Goal: Task Accomplishment & Management: Use online tool/utility

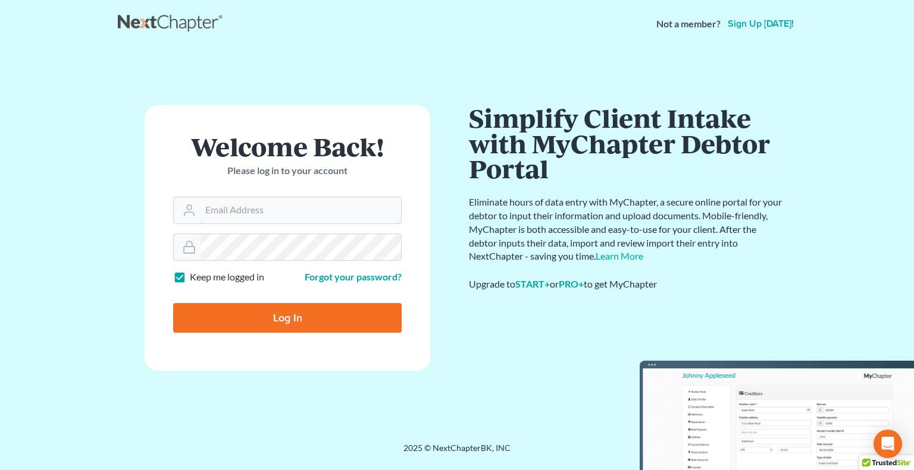
type input "donna@hollandlaw970.com"
click at [296, 318] on input "Log In" at bounding box center [287, 318] width 228 height 30
type input "Thinking..."
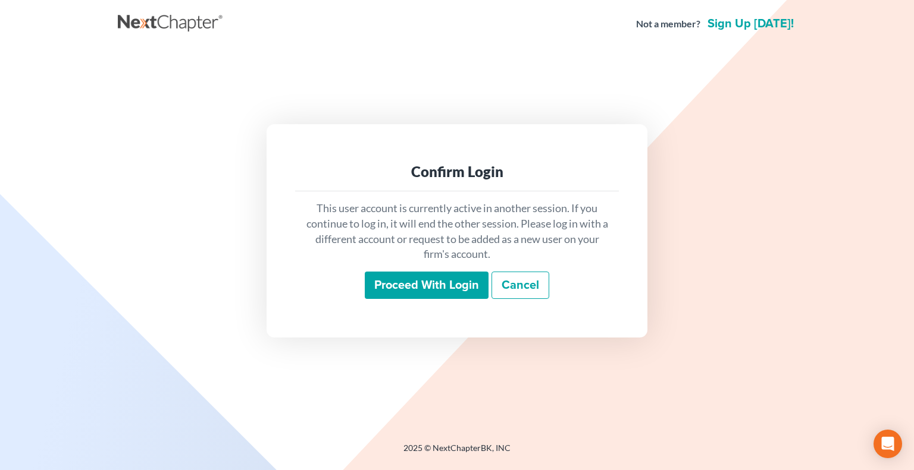
click at [428, 281] on input "Proceed with login" at bounding box center [427, 285] width 124 height 27
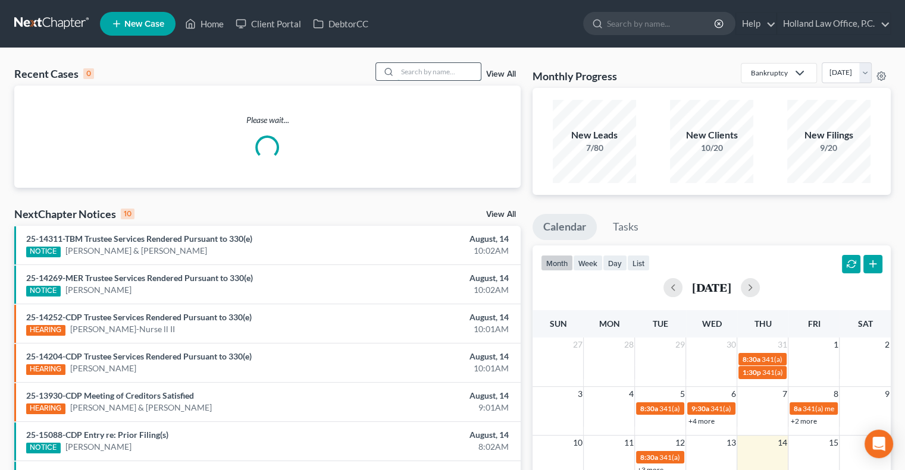
click at [441, 70] on input "search" at bounding box center [438, 71] width 83 height 17
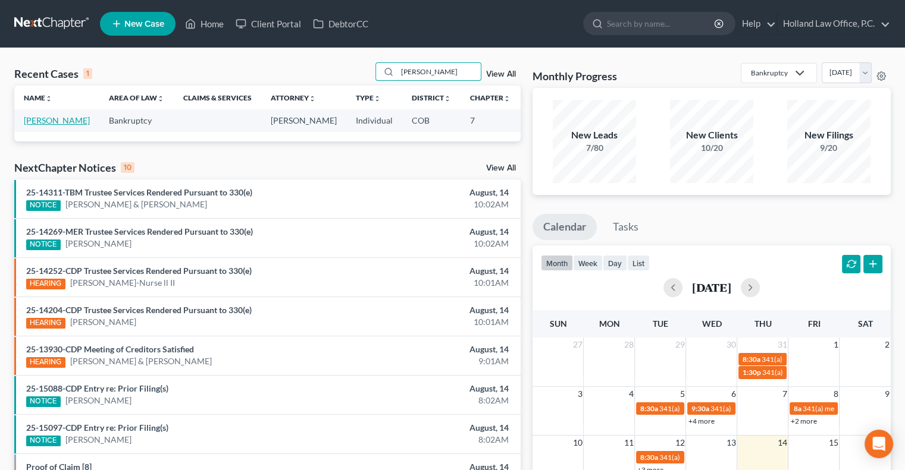
type input "belcher"
click at [41, 125] on link "[PERSON_NAME]" at bounding box center [57, 120] width 66 height 10
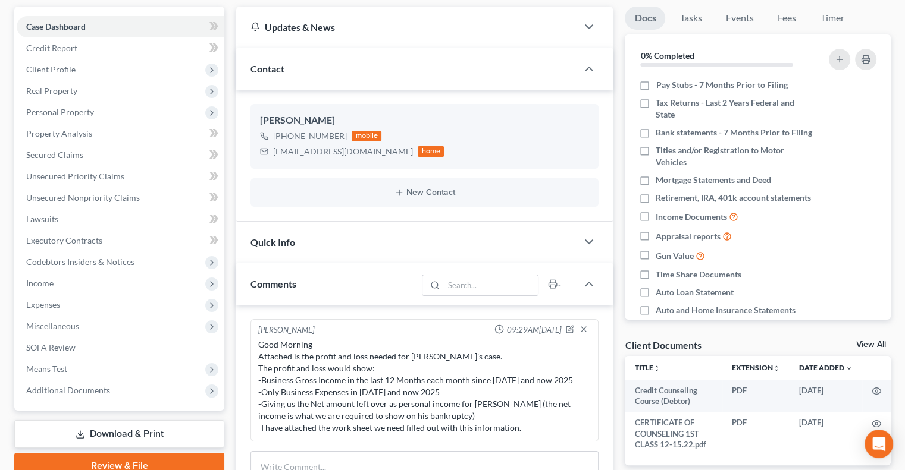
scroll to position [109, 0]
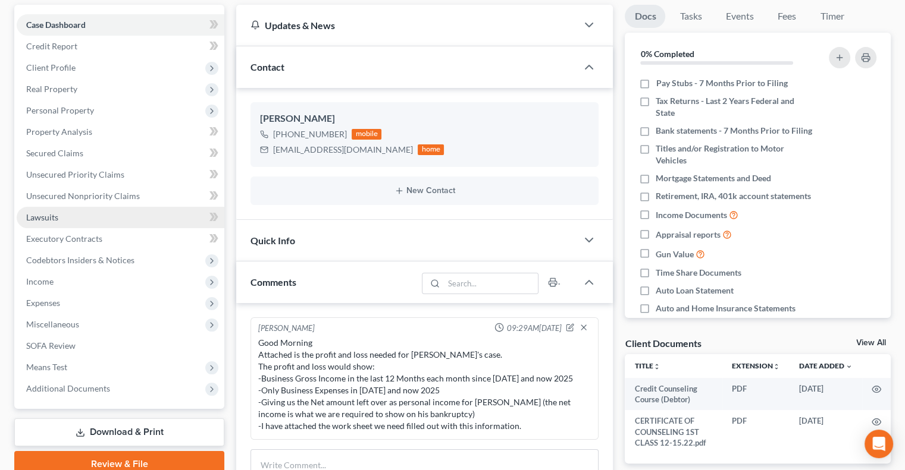
click at [40, 216] on span "Lawsuits" at bounding box center [42, 217] width 32 height 10
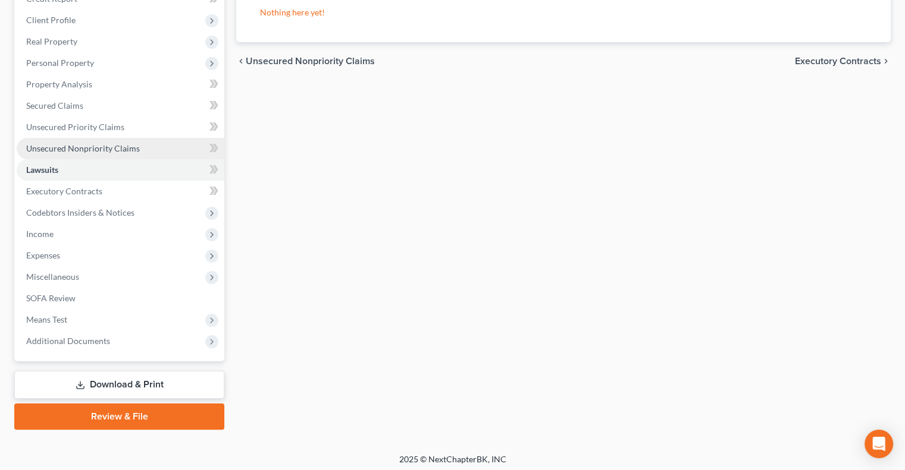
click at [114, 151] on span "Unsecured Nonpriority Claims" at bounding box center [83, 148] width 114 height 10
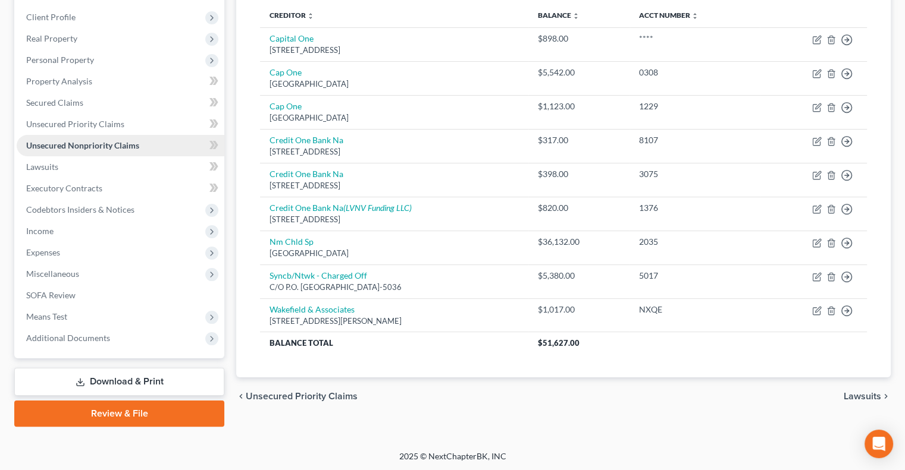
scroll to position [161, 0]
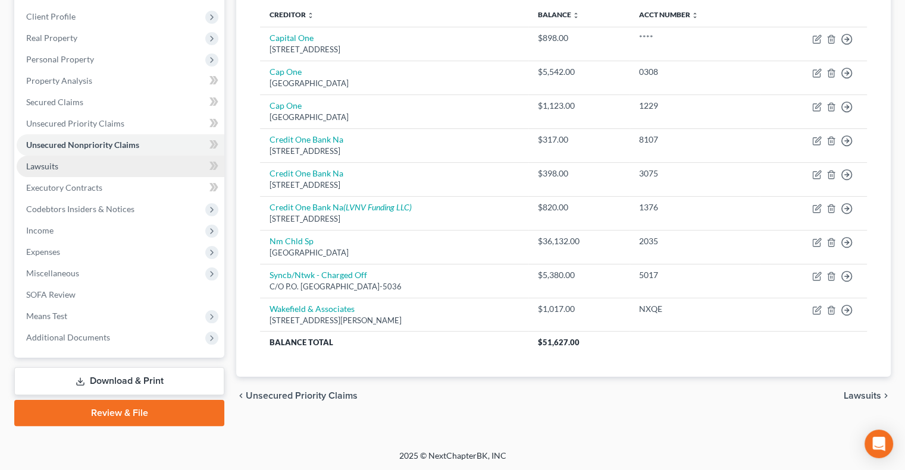
click at [46, 167] on span "Lawsuits" at bounding box center [42, 166] width 32 height 10
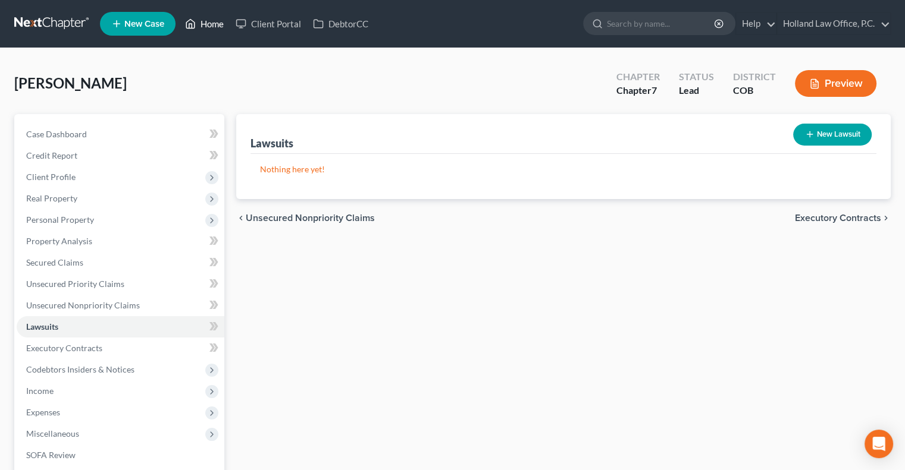
click at [216, 30] on link "Home" at bounding box center [204, 23] width 51 height 21
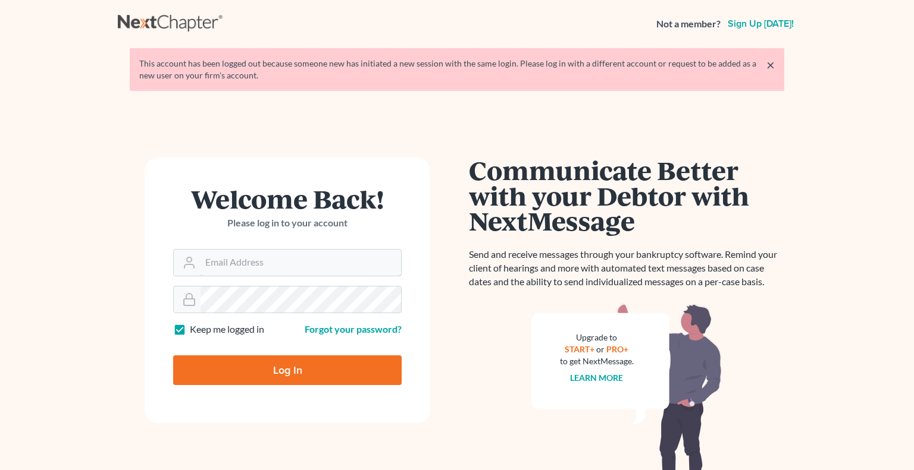
type input "donna@hollandlaw970.com"
click at [447, 68] on div "This account has been logged out because someone new has initiated a new sessio…" at bounding box center [456, 70] width 635 height 24
click at [280, 381] on input "Log In" at bounding box center [287, 371] width 228 height 30
type input "Thinking..."
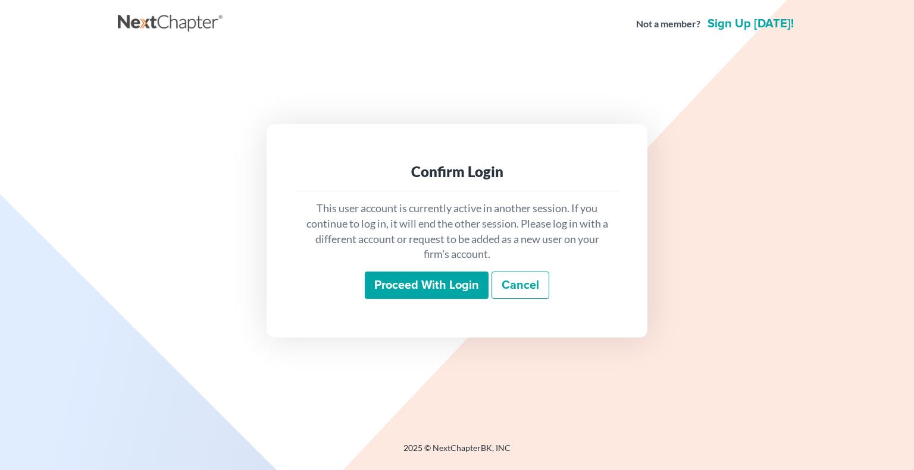
click at [409, 281] on input "Proceed with login" at bounding box center [427, 285] width 124 height 27
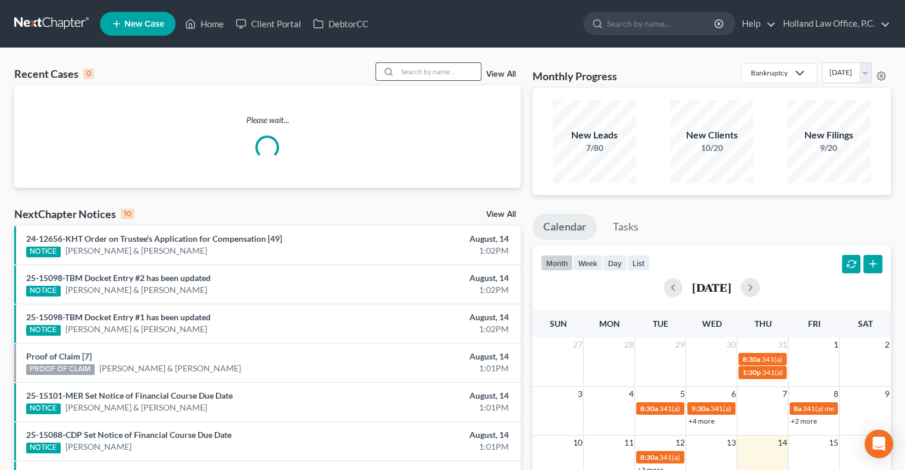
click at [425, 73] on input "search" at bounding box center [438, 71] width 83 height 17
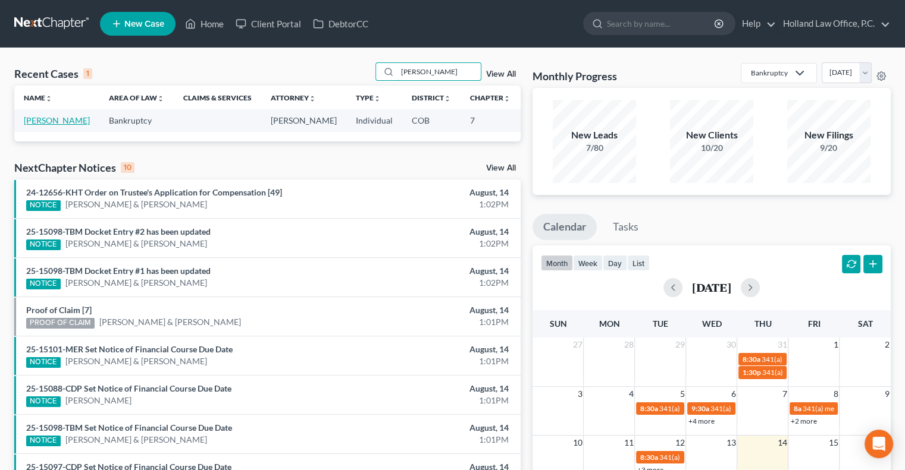
type input "[PERSON_NAME]"
click at [36, 125] on link "[PERSON_NAME]" at bounding box center [57, 120] width 66 height 10
